Goal: Task Accomplishment & Management: Manage account settings

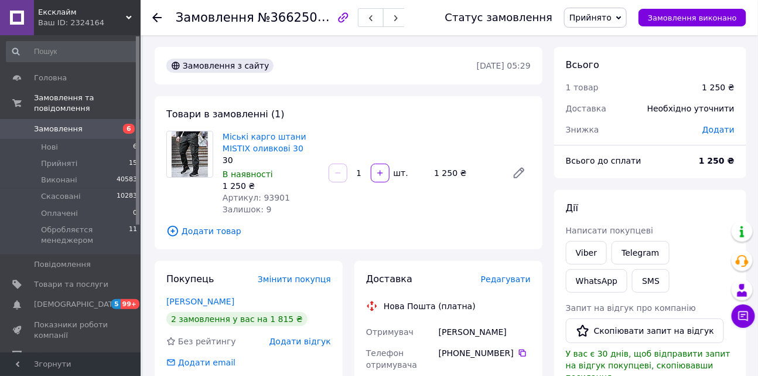
click at [273, 201] on span "Артикул: 93901" at bounding box center [256, 197] width 67 height 9
copy span "93901"
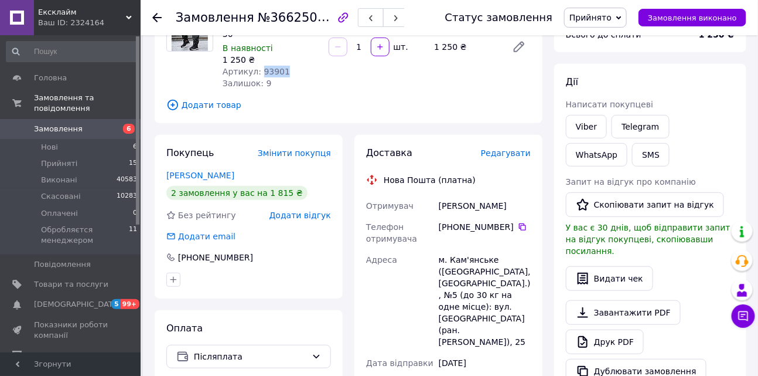
scroll to position [329, 0]
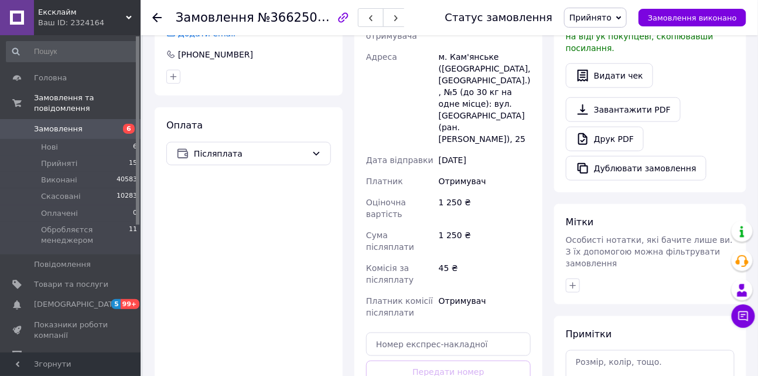
click at [469, 55] on div "м. Кам'янське ([GEOGRAPHIC_DATA], [GEOGRAPHIC_DATA].), №5 (до 30 кг на одне міс…" at bounding box center [484, 97] width 97 height 103
copy div "Кам'янське"
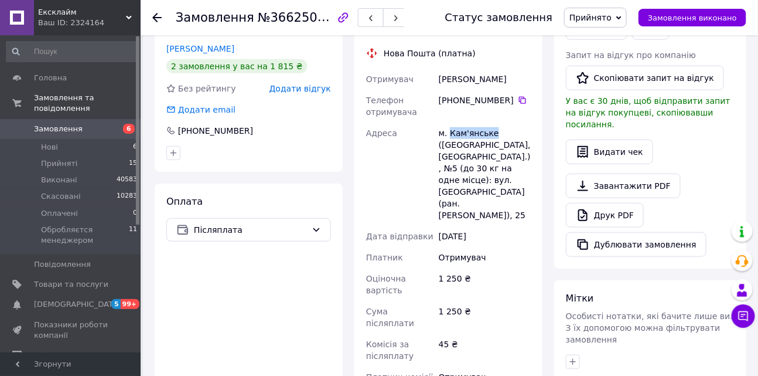
scroll to position [247, 0]
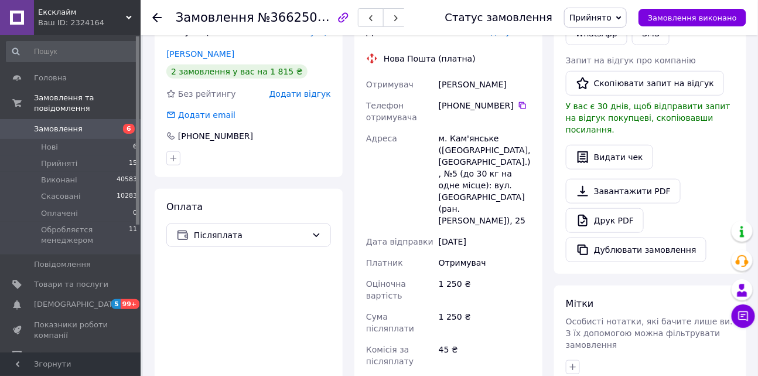
click at [463, 86] on div "[PERSON_NAME]" at bounding box center [484, 84] width 97 height 21
copy div "[PERSON_NAME]"
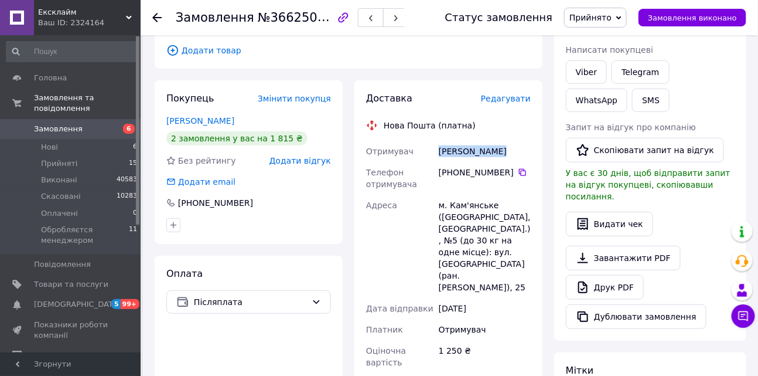
scroll to position [99, 0]
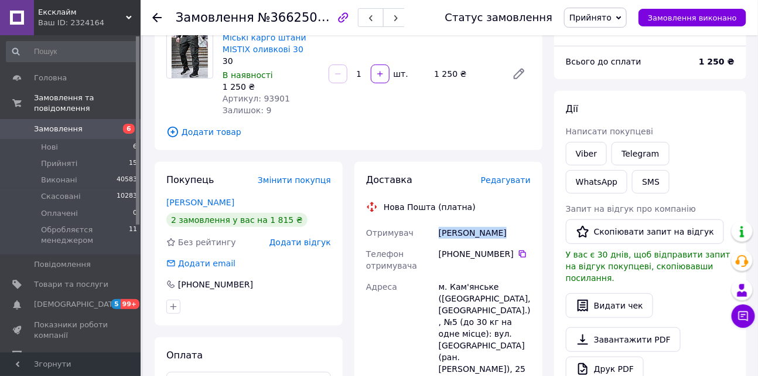
drag, startPoint x: 511, startPoint y: 254, endPoint x: 453, endPoint y: 255, distance: 58.0
click at [453, 255] on div "[PHONE_NUMBER]" at bounding box center [485, 254] width 92 height 12
copy div "0 97 301 92 24"
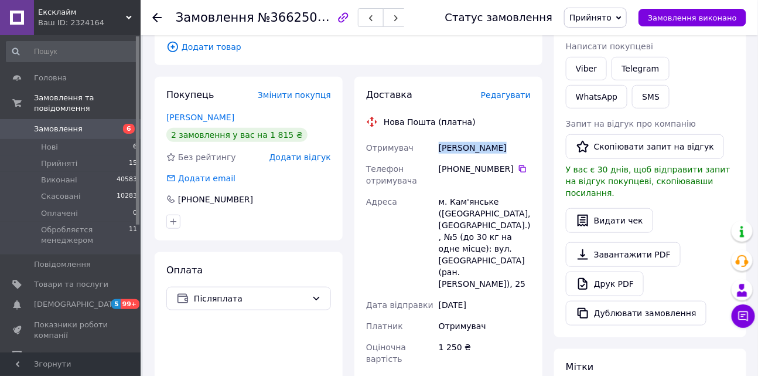
scroll to position [316, 0]
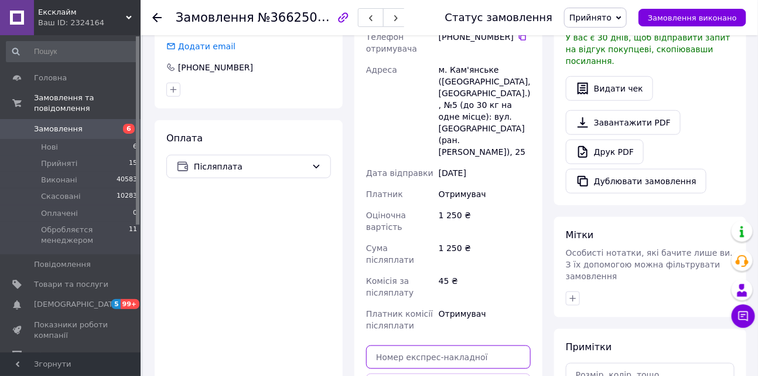
click at [409, 345] on input "text" at bounding box center [448, 356] width 165 height 23
paste input "20451269295620"
type input "20451269295620"
drag, startPoint x: 417, startPoint y: 366, endPoint x: 529, endPoint y: 108, distance: 280.7
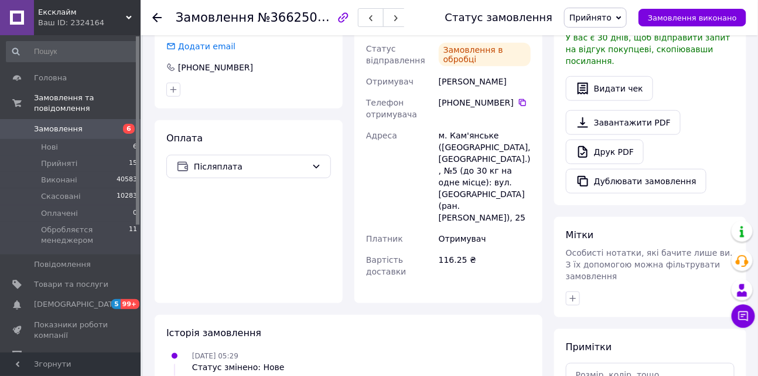
click at [594, 23] on span "Прийнято" at bounding box center [595, 18] width 63 height 20
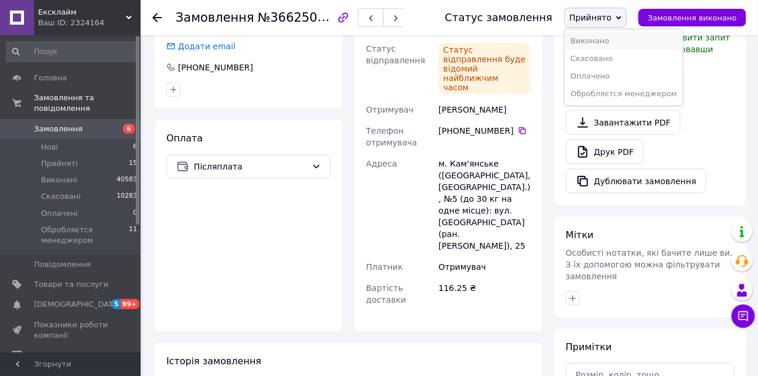
click at [596, 38] on li "Виконано" at bounding box center [624, 41] width 118 height 18
